Goal: Information Seeking & Learning: Learn about a topic

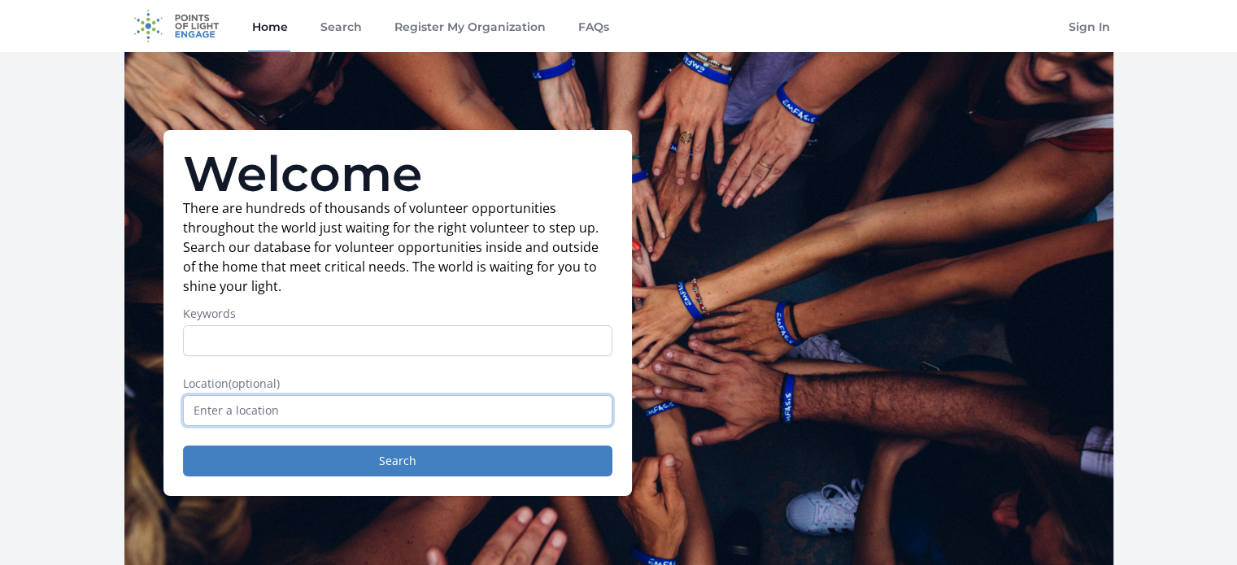
click at [335, 403] on input "text" at bounding box center [397, 410] width 429 height 31
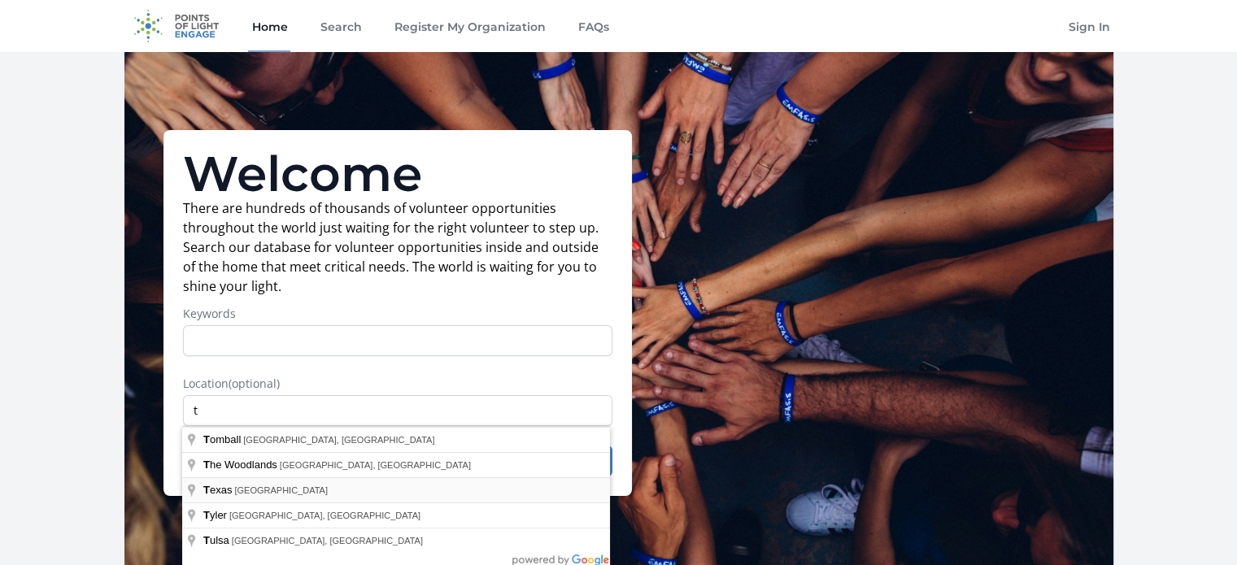
type input "[US_STATE], [GEOGRAPHIC_DATA]"
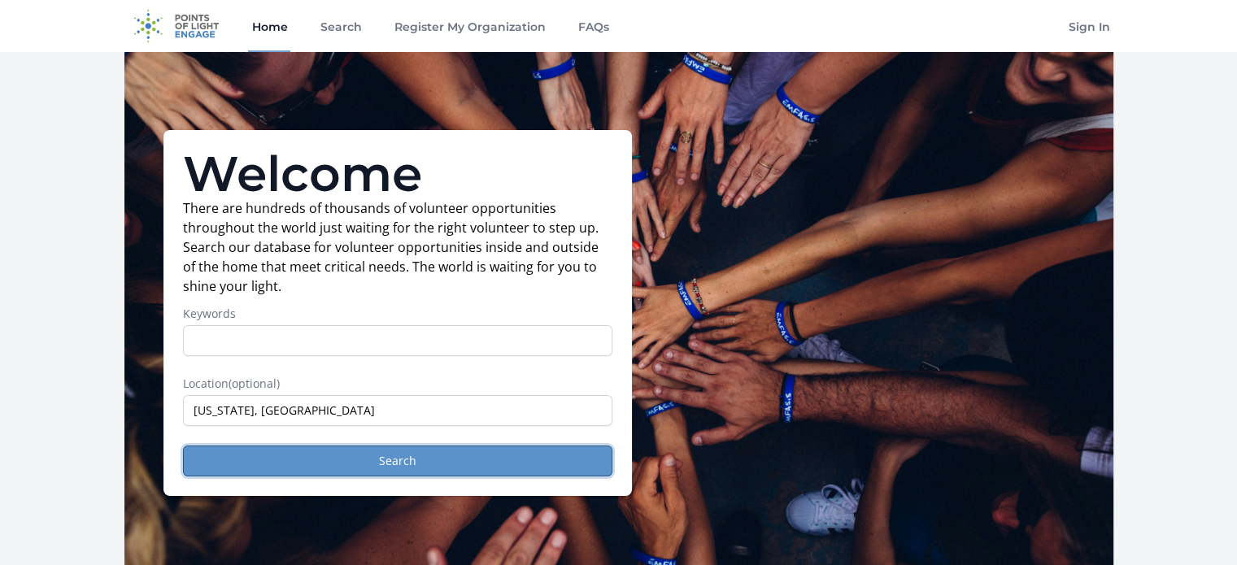
click at [390, 462] on button "Search" at bounding box center [397, 461] width 429 height 31
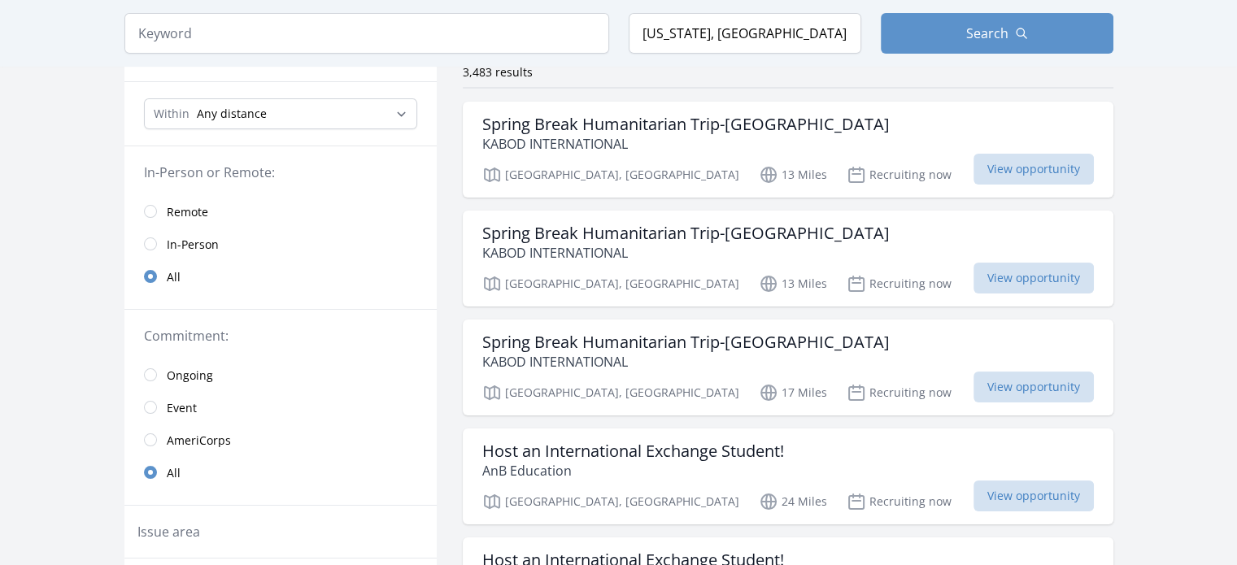
scroll to position [163, 0]
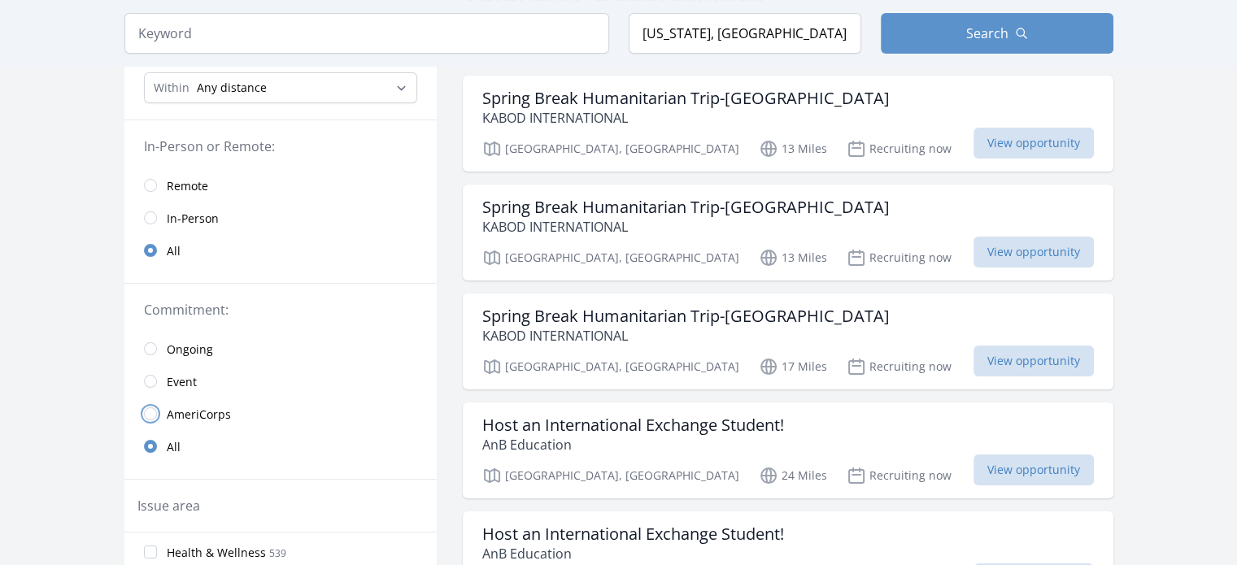
click at [146, 414] on input "radio" at bounding box center [150, 414] width 13 height 13
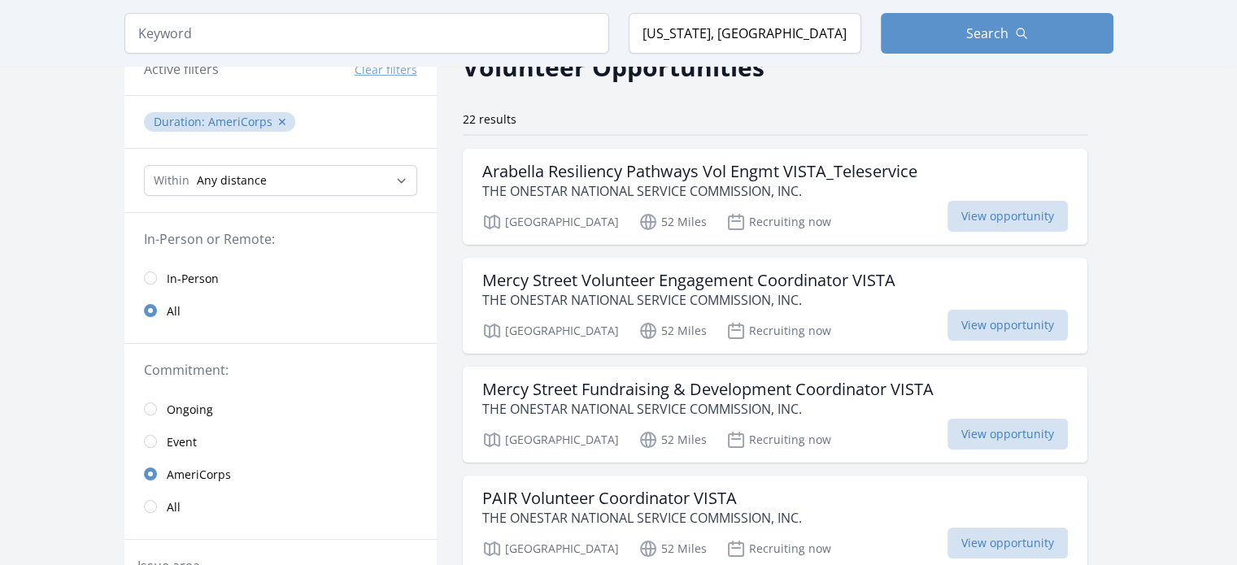
scroll to position [244, 0]
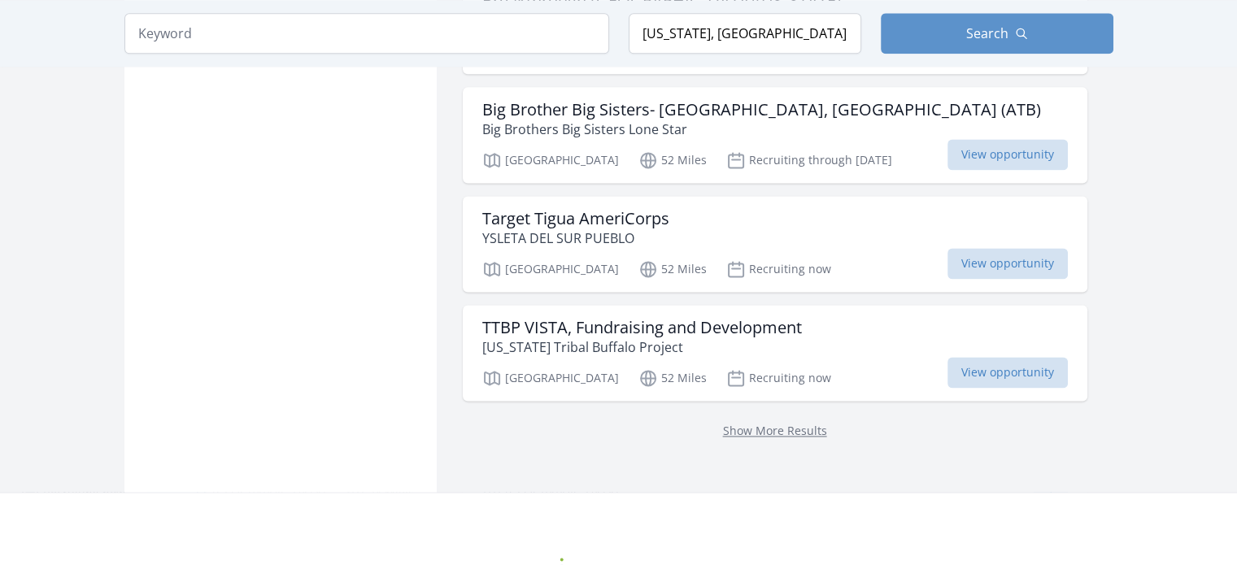
scroll to position [2421, 0]
